Goal: Task Accomplishment & Management: Manage account settings

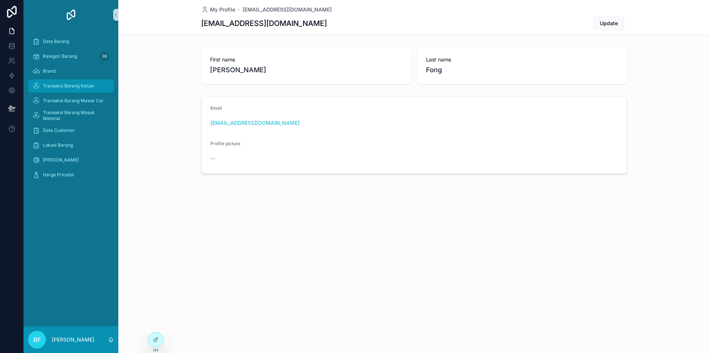
click at [66, 84] on span "Transaksi Barang Keluar" at bounding box center [68, 86] width 51 height 6
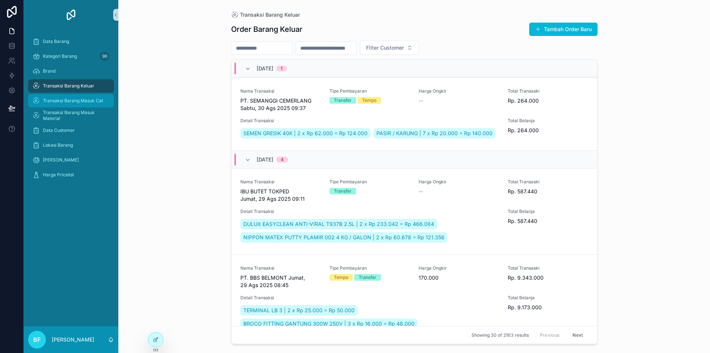
click at [92, 101] on span "Transaksi Barang Masuk Cat" at bounding box center [73, 101] width 60 height 6
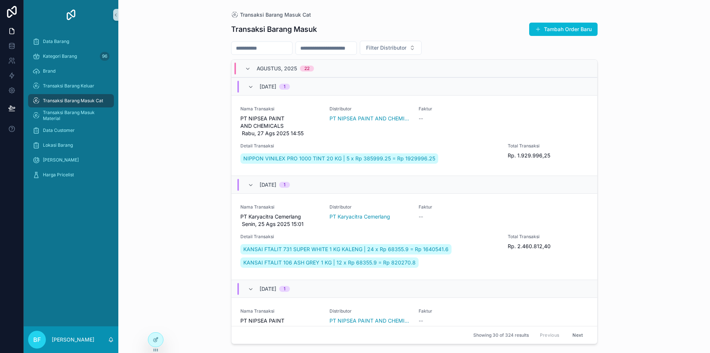
click at [286, 46] on input "scrollable content" at bounding box center [262, 48] width 61 height 10
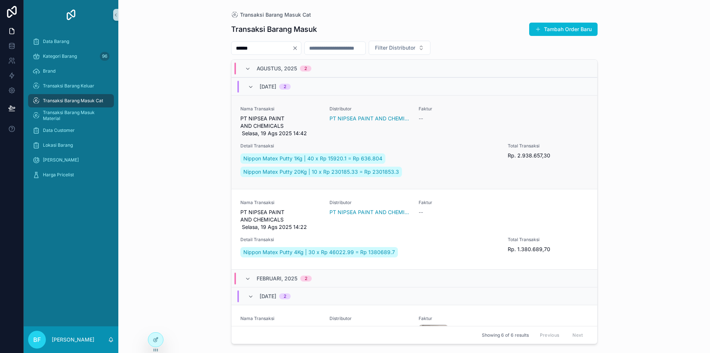
type input "*****"
click at [320, 130] on div "Nama Transaksi PT NIPSEA PAINT AND CHEMICALS Selasa, 19 Ags 2025 14:42 Distribu…" at bounding box center [415, 142] width 348 height 73
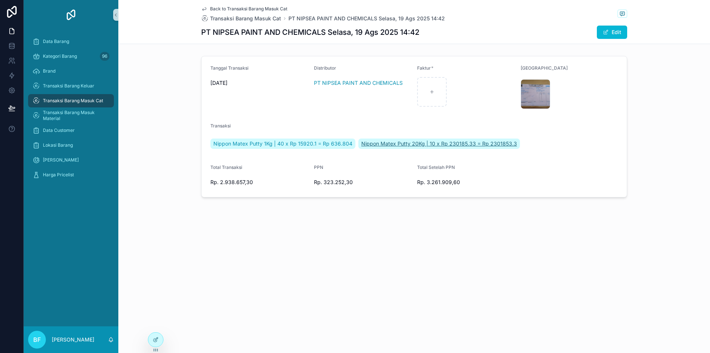
click at [454, 142] on span "Nippon Matex Putty 20Kg | 10 x Rp 230185.33 = Rp 2301853.3" at bounding box center [439, 143] width 156 height 7
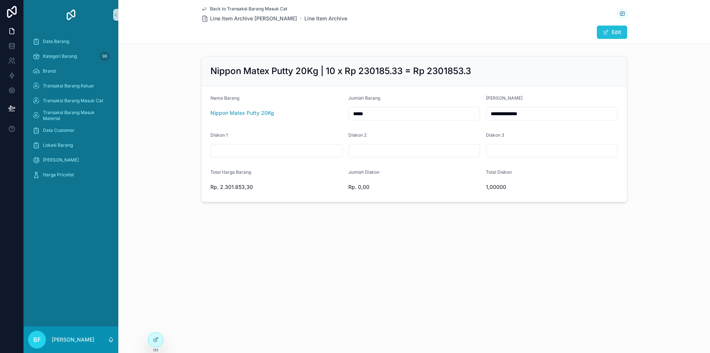
click at [614, 29] on button "Edit" at bounding box center [612, 32] width 30 height 13
click at [614, 29] on button "Done" at bounding box center [610, 32] width 34 height 13
click at [612, 28] on button "Edit" at bounding box center [612, 32] width 30 height 13
click at [295, 111] on button "Nippon Matex Putty 20Kg" at bounding box center [277, 114] width 132 height 14
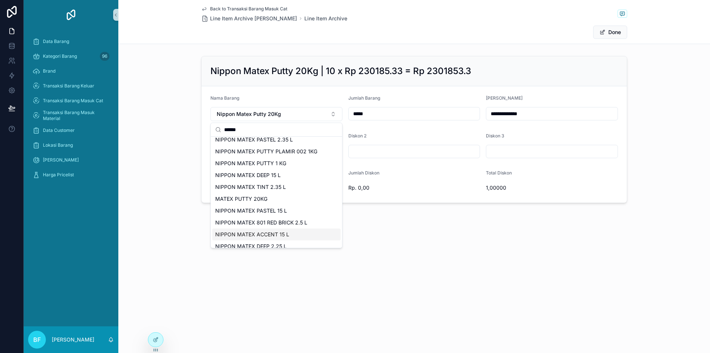
scroll to position [176, 0]
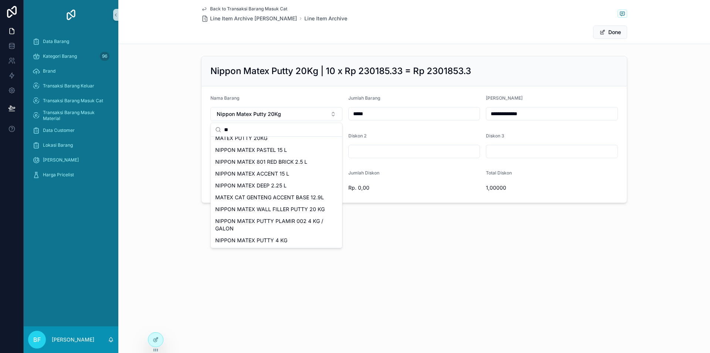
type input "*"
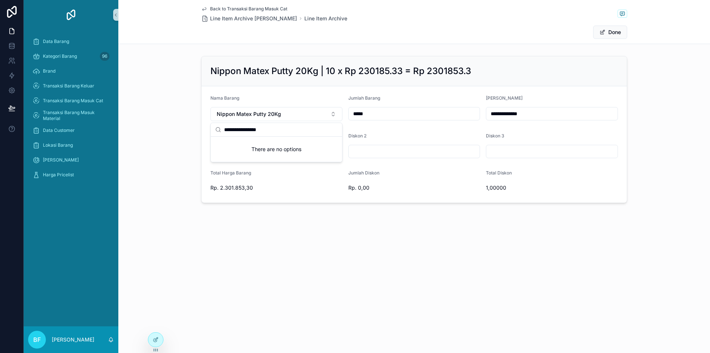
scroll to position [0, 0]
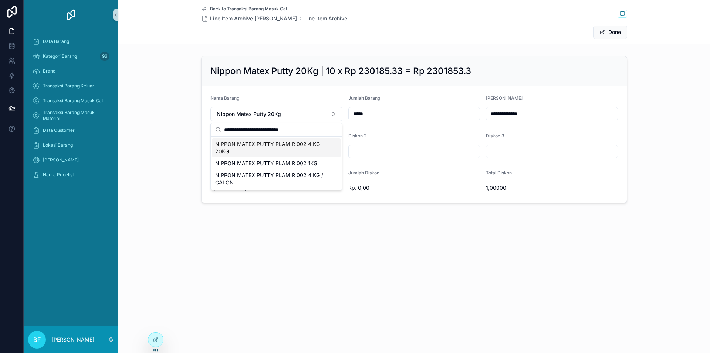
type input "**********"
click at [277, 145] on span "NIPPON MATEX PUTTY PLAMIR 002 4 KG 20KG" at bounding box center [272, 147] width 114 height 15
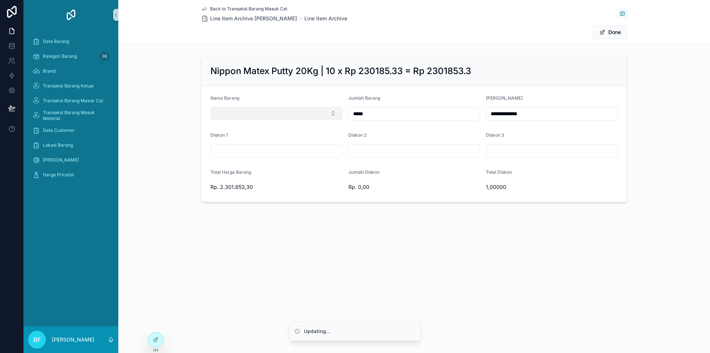
click at [280, 110] on button "Select Button" at bounding box center [277, 113] width 132 height 13
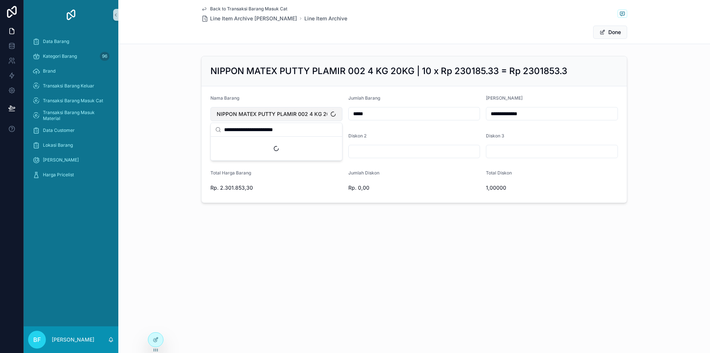
type input "**********"
click at [615, 34] on button "Done" at bounding box center [610, 32] width 34 height 13
click at [230, 9] on span "Back to Transaksi Barang Masuk Cat" at bounding box center [248, 9] width 77 height 6
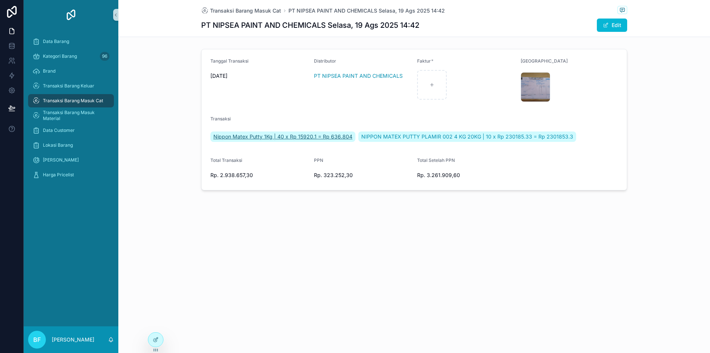
click at [306, 137] on span "Nippon Matex Putty 1Kg | 40 x Rp 15920.1 = Rp 636.804" at bounding box center [282, 136] width 139 height 7
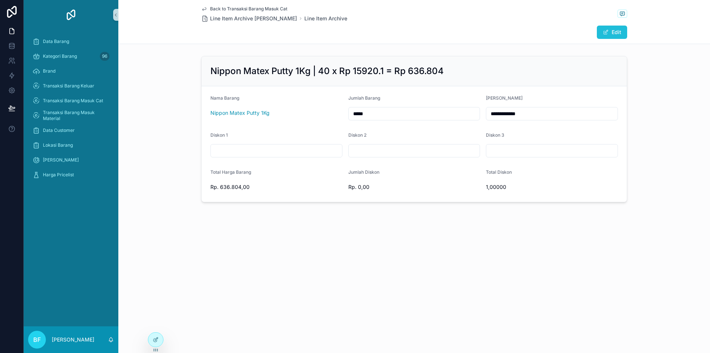
click at [615, 31] on button "Edit" at bounding box center [612, 32] width 30 height 13
click at [302, 115] on button "Nippon Matex Putty 1Kg" at bounding box center [277, 114] width 132 height 14
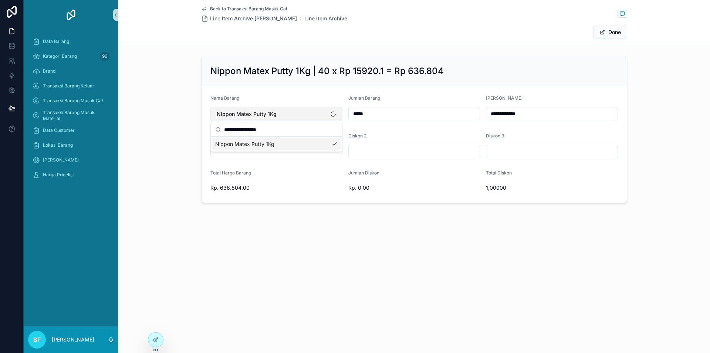
type input "**********"
click at [616, 32] on button "Done" at bounding box center [610, 32] width 34 height 13
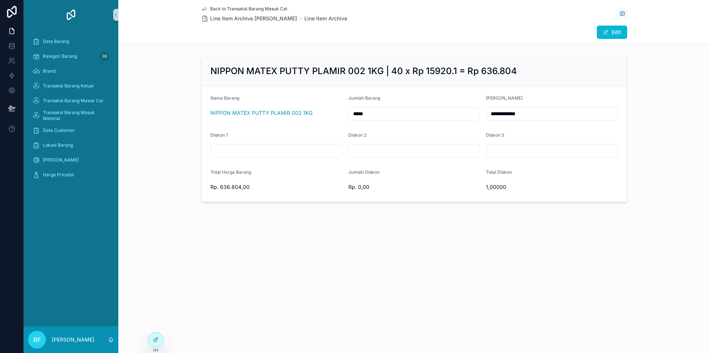
click at [233, 9] on span "Back to Transaksi Barang Masuk Cat" at bounding box center [248, 9] width 77 height 6
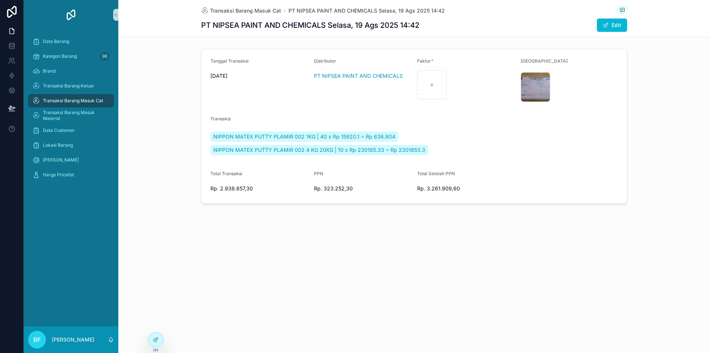
click at [88, 98] on span "Transaksi Barang Masuk Cat" at bounding box center [73, 101] width 60 height 6
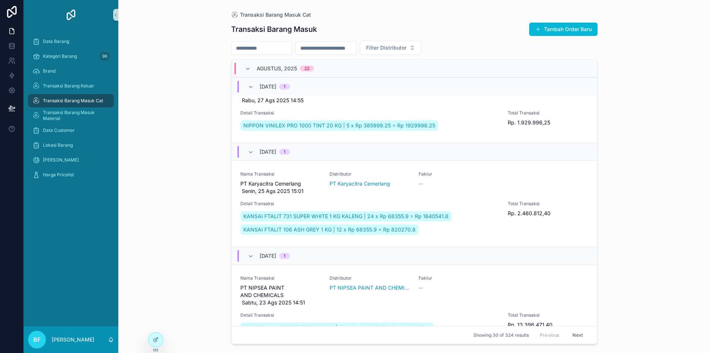
scroll to position [37, 0]
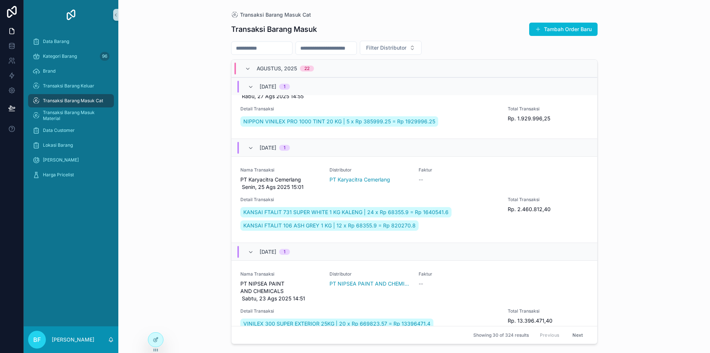
click at [279, 45] on input "scrollable content" at bounding box center [262, 48] width 61 height 10
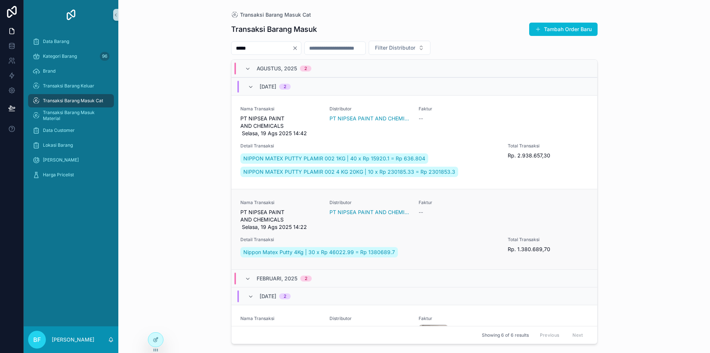
type input "*****"
click at [317, 231] on span "PT NIPSEA PAINT AND CHEMICALS Selasa, 19 Ags 2025 14:22" at bounding box center [281, 219] width 80 height 22
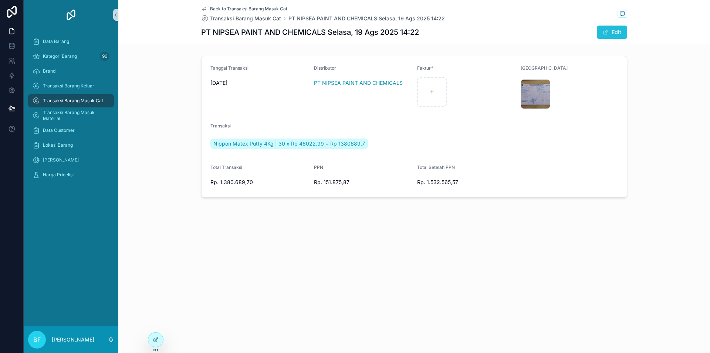
click at [612, 31] on button "Edit" at bounding box center [612, 32] width 30 height 13
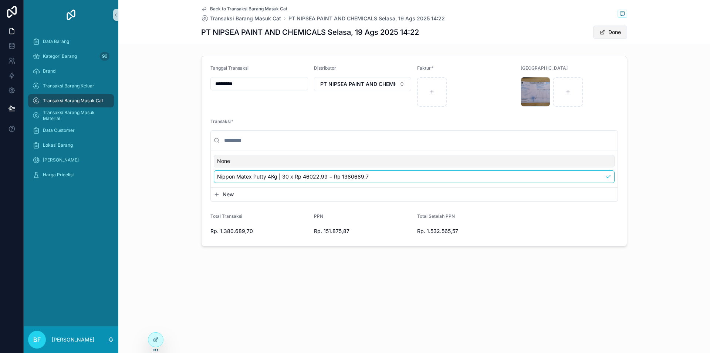
click at [619, 31] on button "Done" at bounding box center [610, 32] width 34 height 13
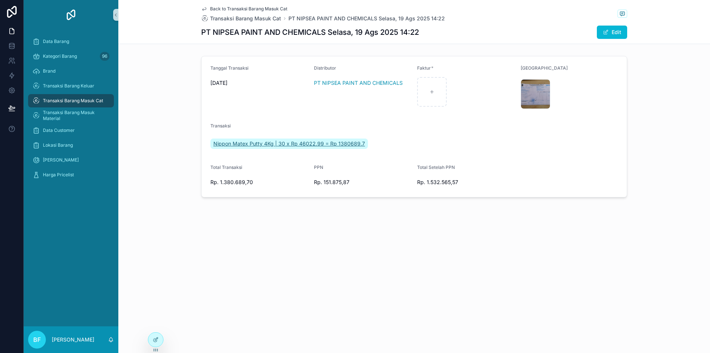
click at [250, 140] on span "Nippon Matex Putty 4Kg | 30 x Rp 46022.99 = Rp 1380689.7" at bounding box center [289, 143] width 152 height 7
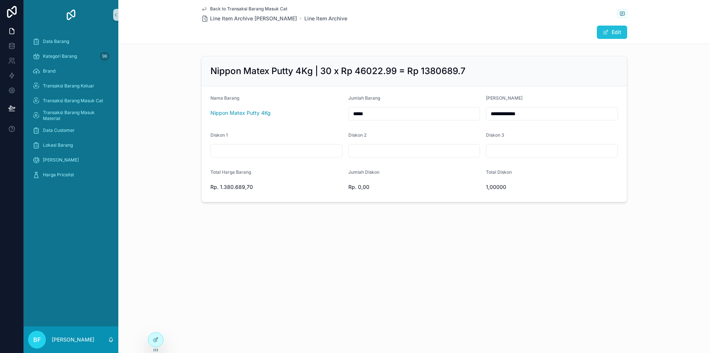
click at [620, 26] on button "Edit" at bounding box center [612, 32] width 30 height 13
click at [315, 115] on button "Nippon Matex Putty 4Kg" at bounding box center [277, 114] width 132 height 14
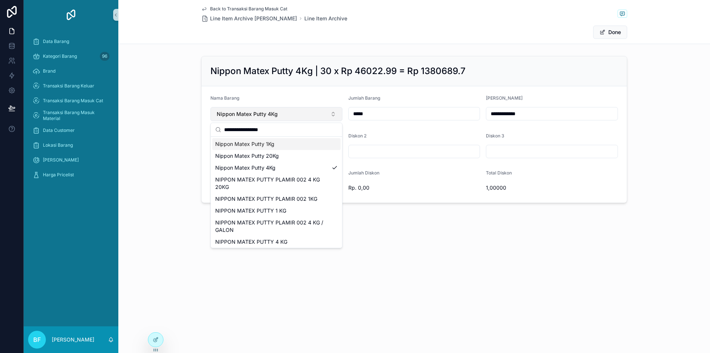
type input "**********"
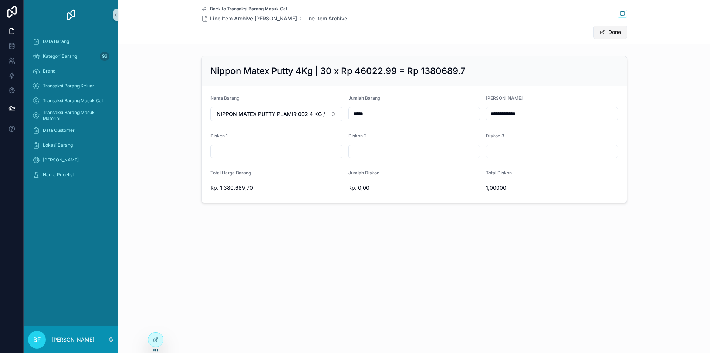
click at [607, 31] on button "Done" at bounding box center [610, 32] width 34 height 13
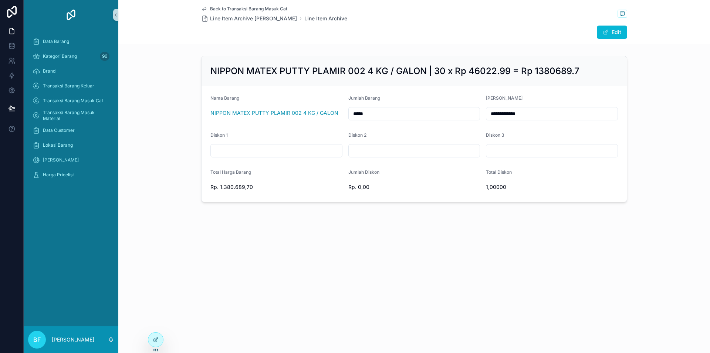
click at [263, 7] on span "Back to Transaksi Barang Masuk Cat" at bounding box center [248, 9] width 77 height 6
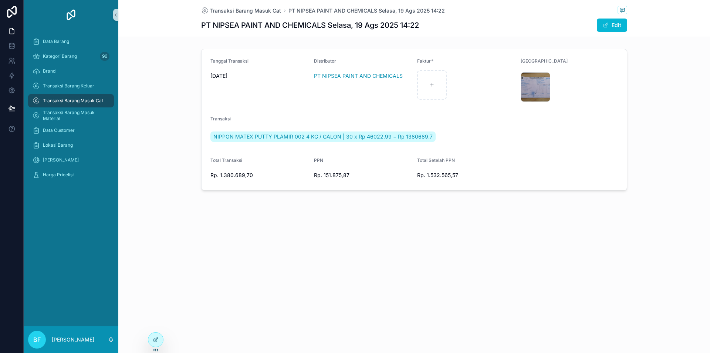
click at [71, 100] on span "Transaksi Barang Masuk Cat" at bounding box center [73, 101] width 60 height 6
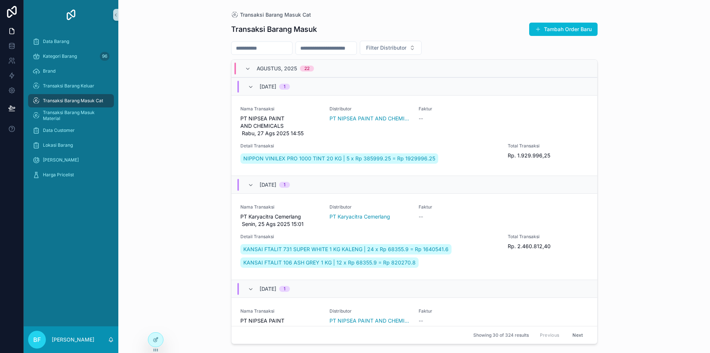
click at [282, 47] on input "scrollable content" at bounding box center [262, 48] width 61 height 10
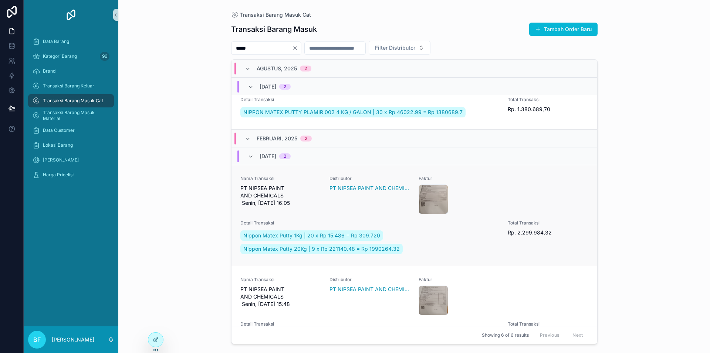
scroll to position [148, 0]
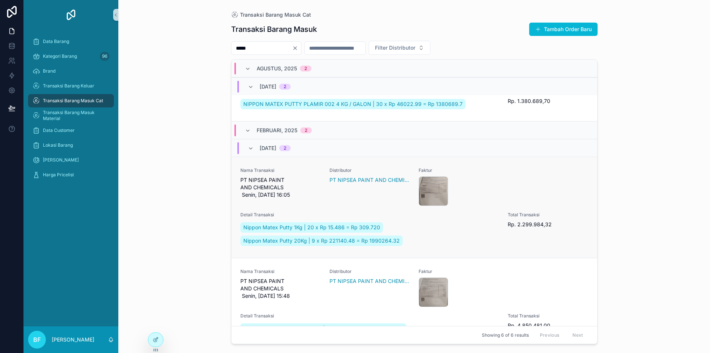
type input "*****"
click at [317, 198] on span "PT NIPSEA PAINT AND CHEMICALS Senin, [DATE] 16:05" at bounding box center [281, 187] width 80 height 22
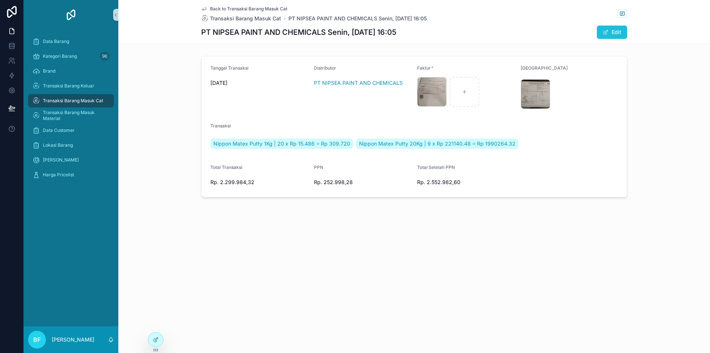
click at [621, 34] on button "Edit" at bounding box center [612, 32] width 30 height 13
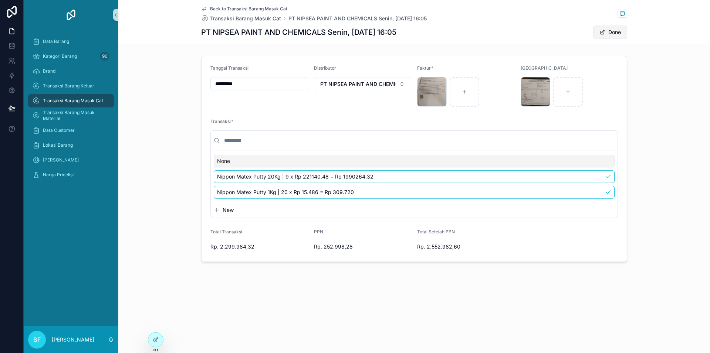
click at [618, 31] on button "Done" at bounding box center [610, 32] width 34 height 13
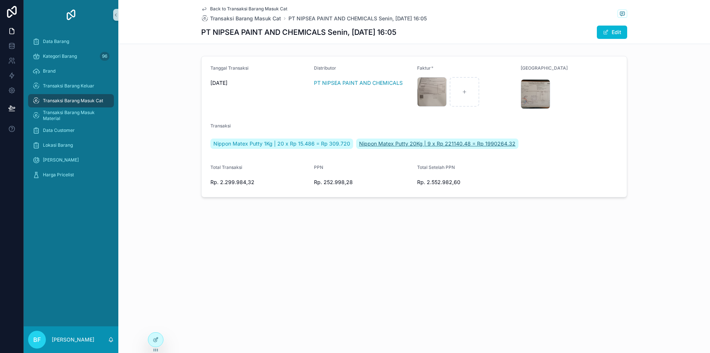
click at [388, 145] on span "Nippon Matex Putty 20Kg | 9 x Rp 221140.48 = Rp 1990264.32" at bounding box center [437, 143] width 157 height 7
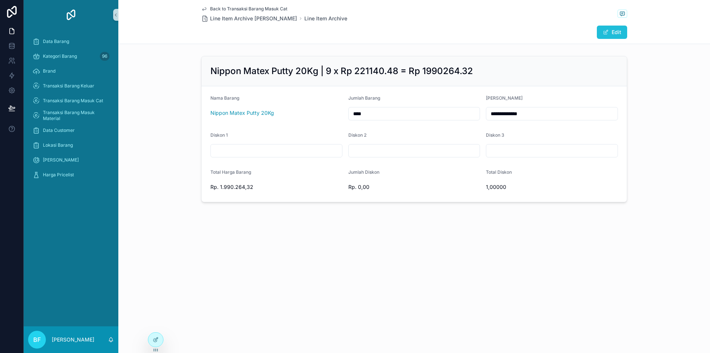
click at [609, 36] on button "Edit" at bounding box center [612, 32] width 30 height 13
click at [301, 110] on button "Nippon Matex Putty 20Kg" at bounding box center [277, 114] width 132 height 14
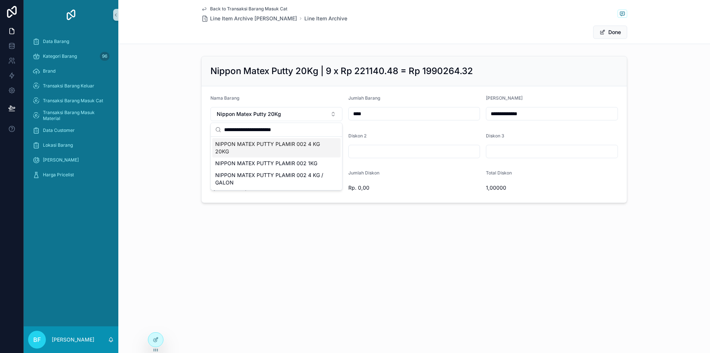
click at [265, 131] on input "**********" at bounding box center [281, 129] width 114 height 13
type input "**********"
click at [299, 143] on span "NIPPON MATEX PUTTY PLAMIR 002 4 KG 20KG" at bounding box center [272, 147] width 114 height 15
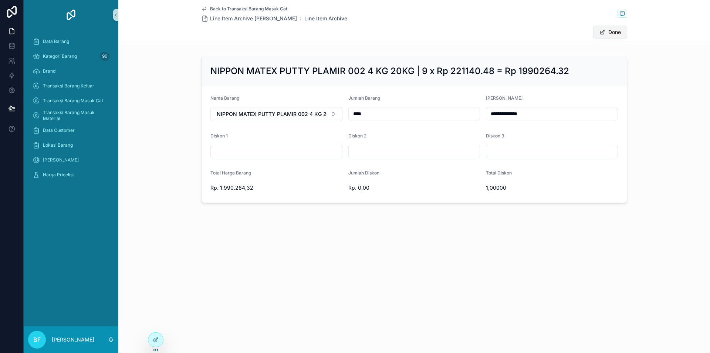
click at [609, 31] on button "Done" at bounding box center [610, 32] width 34 height 13
click at [251, 9] on span "Back to Transaksi Barang Masuk Cat" at bounding box center [248, 9] width 77 height 6
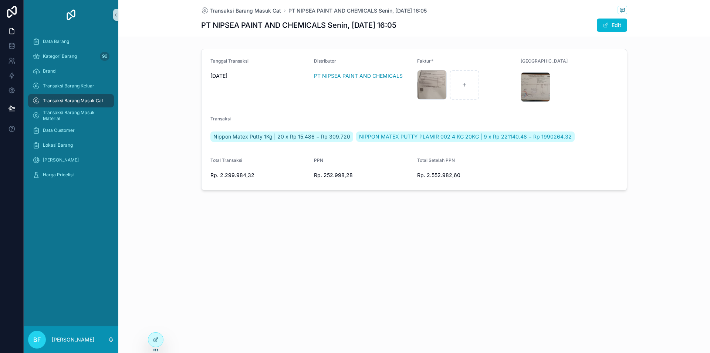
click at [296, 134] on span "Nippon Matex Putty 1Kg | 20 x Rp 15.486 = Rp 309.720" at bounding box center [281, 136] width 137 height 7
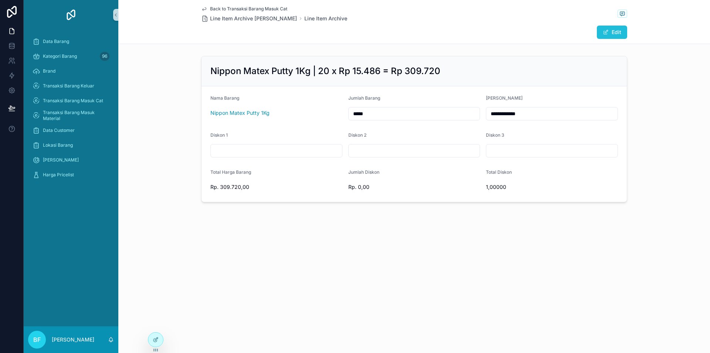
click at [603, 35] on button "Edit" at bounding box center [612, 32] width 30 height 13
click at [291, 116] on button "Nippon Matex Putty 1Kg" at bounding box center [277, 114] width 132 height 14
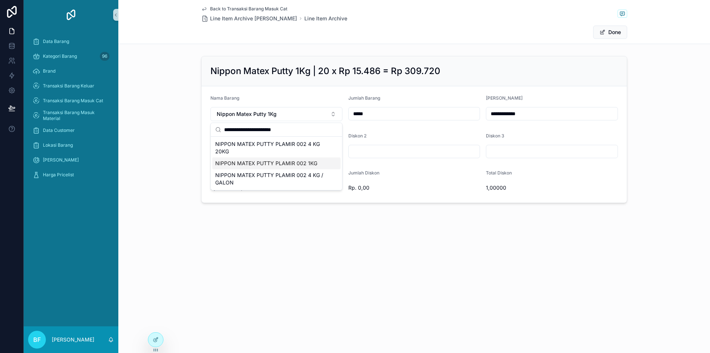
type input "**********"
click at [310, 163] on span "NIPPON MATEX PUTTY PLAMIR 002 1KG" at bounding box center [266, 162] width 102 height 7
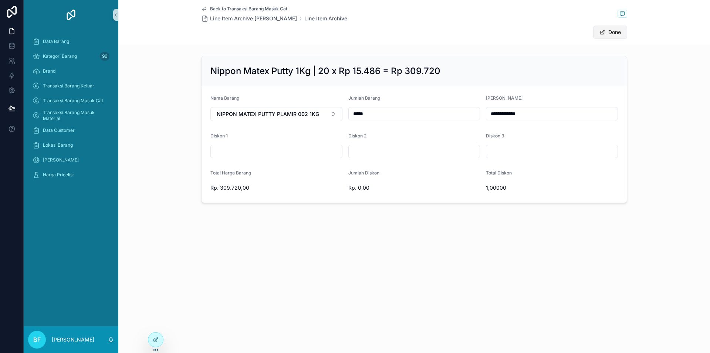
click at [612, 30] on button "Done" at bounding box center [610, 32] width 34 height 13
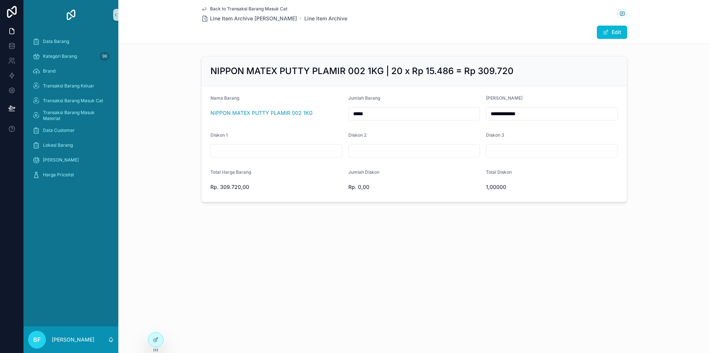
click at [234, 7] on span "Back to Transaksi Barang Masuk Cat" at bounding box center [248, 9] width 77 height 6
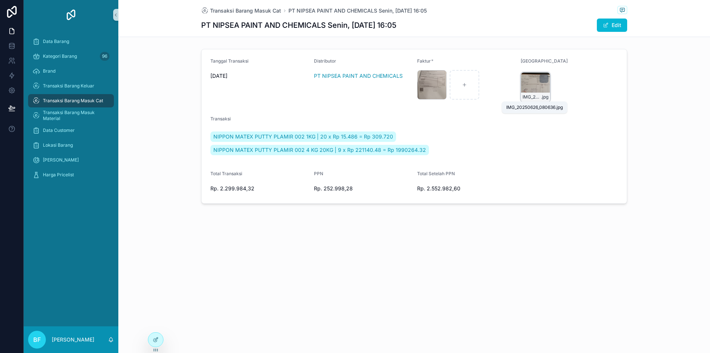
click at [527, 96] on span "IMG_20250626_080636" at bounding box center [532, 97] width 19 height 6
click at [95, 99] on span "Transaksi Barang Masuk Cat" at bounding box center [73, 101] width 60 height 6
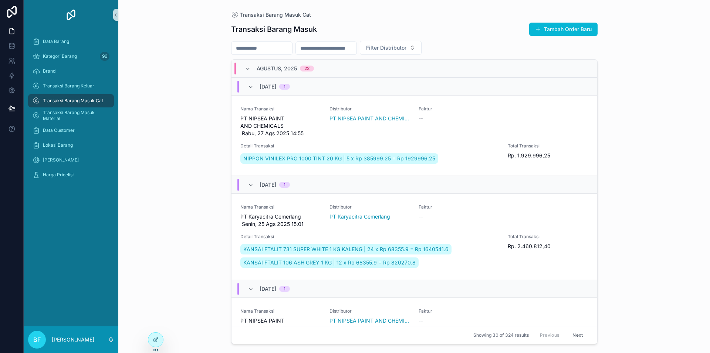
click at [275, 47] on input "scrollable content" at bounding box center [262, 48] width 61 height 10
type input "*****"
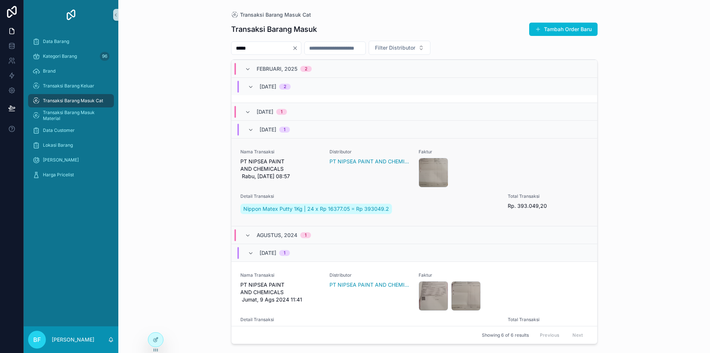
scroll to position [482, 0]
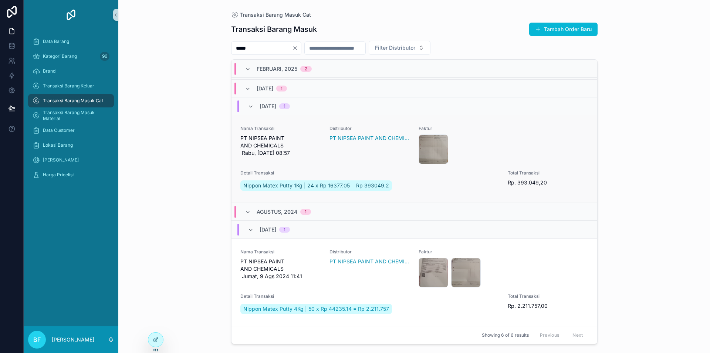
click at [323, 186] on span "Nippon Matex Putty 1Kg | 24 x Rp 16377.05 = Rp 393049.2" at bounding box center [316, 185] width 146 height 7
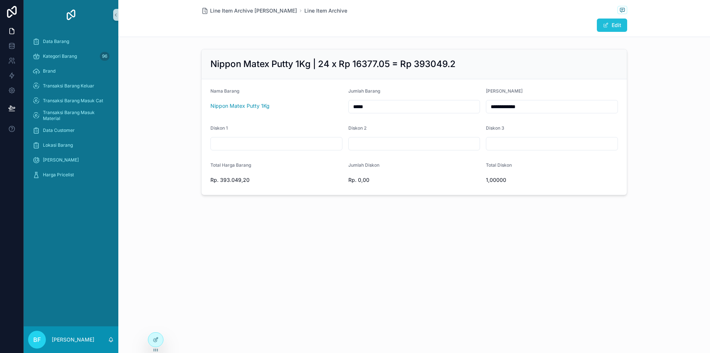
click at [623, 26] on button "Edit" at bounding box center [612, 25] width 30 height 13
click at [285, 105] on button "Nippon Matex Putty 1Kg" at bounding box center [277, 107] width 132 height 14
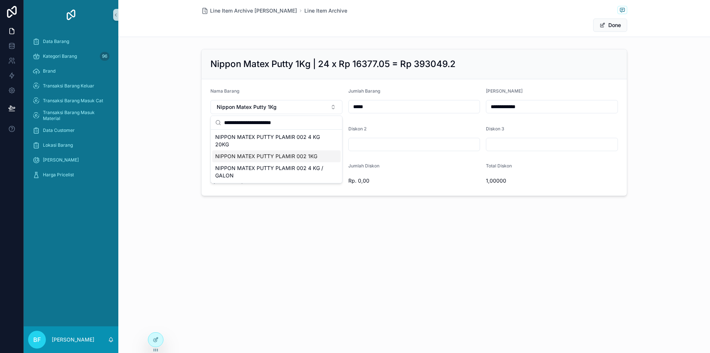
type input "**********"
click at [284, 159] on span "NIPPON MATEX PUTTY PLAMIR 002 1KG" at bounding box center [266, 155] width 102 height 7
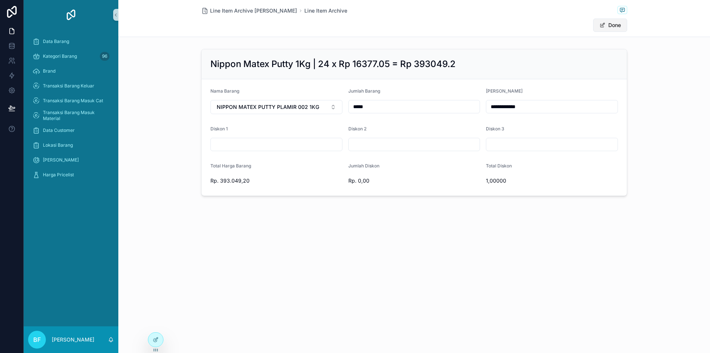
click at [622, 30] on button "Done" at bounding box center [610, 25] width 34 height 13
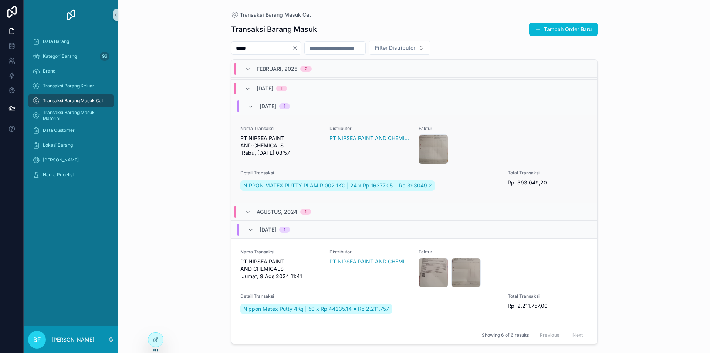
scroll to position [482, 0]
click at [306, 287] on div "Nama Transaksi PT NIPSEA PAINT AND CHEMICALS Jumat, 9 Ags 2024 11:41 Distributo…" at bounding box center [415, 282] width 348 height 67
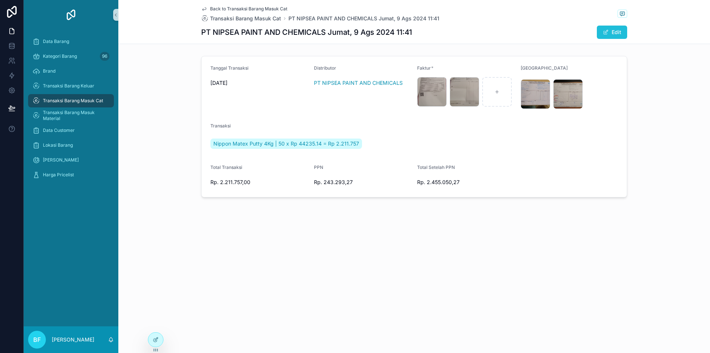
click at [608, 33] on span "scrollable content" at bounding box center [606, 32] width 6 height 6
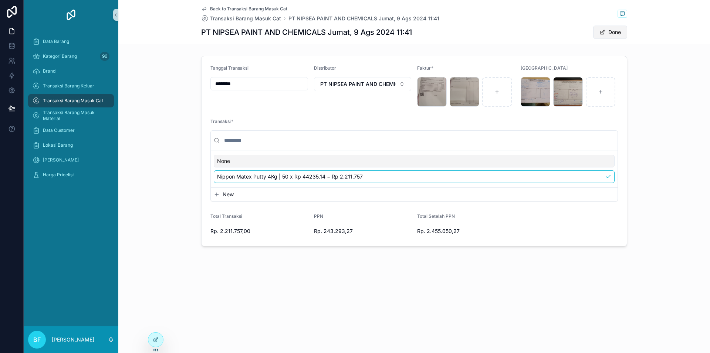
click at [622, 32] on button "Done" at bounding box center [610, 32] width 34 height 13
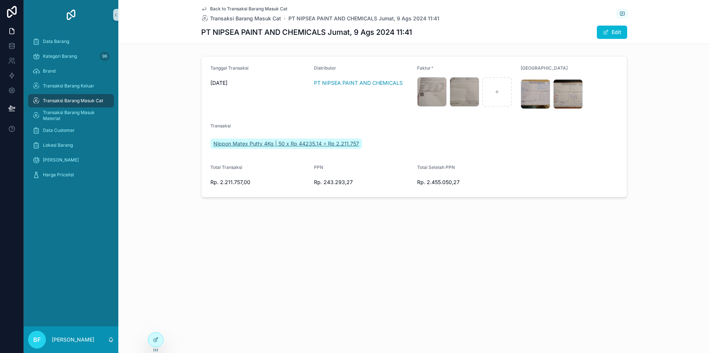
click at [323, 141] on span "Nippon Matex Putty 4Kg | 50 x Rp 44235.14 = Rp 2.211.757" at bounding box center [286, 143] width 146 height 7
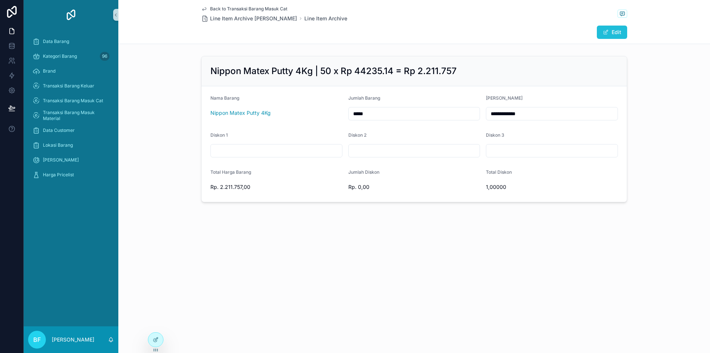
click at [619, 32] on button "Edit" at bounding box center [612, 32] width 30 height 13
click at [295, 113] on button "Nippon Matex Putty 4Kg" at bounding box center [277, 114] width 132 height 14
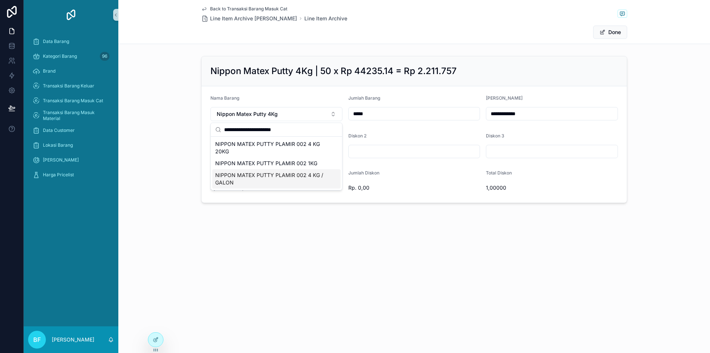
type input "**********"
click at [305, 174] on span "NIPPON MATEX PUTTY PLAMIR 002 4 KG / GALON" at bounding box center [272, 178] width 114 height 15
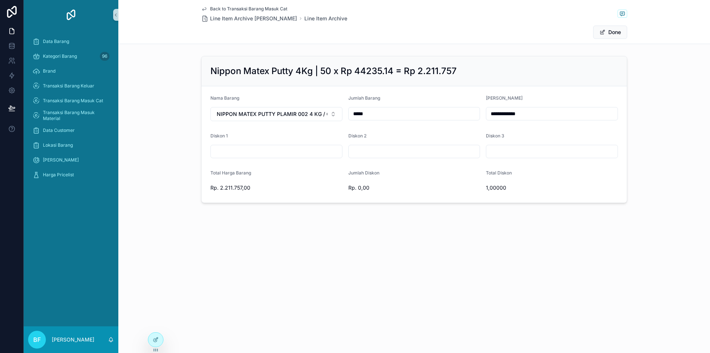
click at [615, 31] on button "Done" at bounding box center [610, 32] width 34 height 13
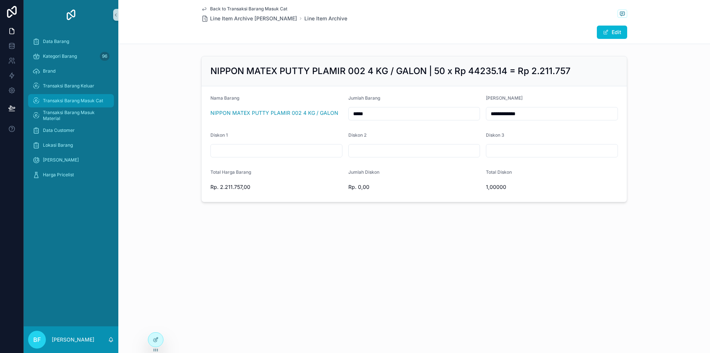
drag, startPoint x: 101, startPoint y: 101, endPoint x: 180, endPoint y: 60, distance: 88.9
click at [100, 101] on span "Transaksi Barang Masuk Cat" at bounding box center [73, 101] width 60 height 6
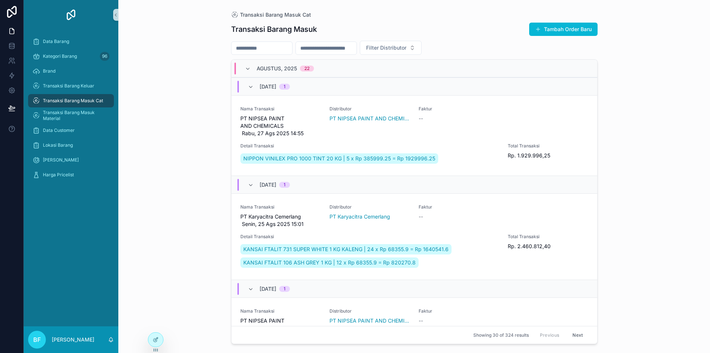
click at [287, 44] on input "scrollable content" at bounding box center [262, 48] width 61 height 10
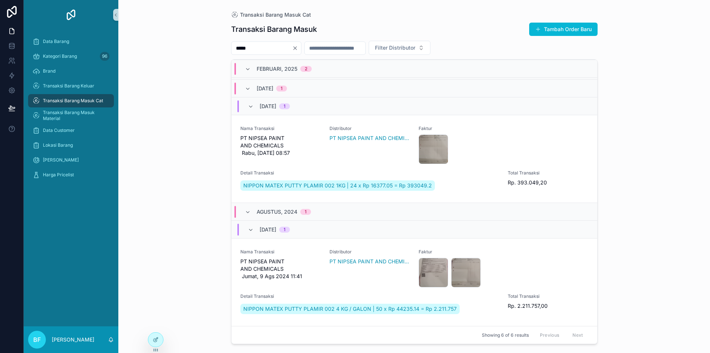
scroll to position [482, 0]
type input "*****"
